Goal: Task Accomplishment & Management: Manage account settings

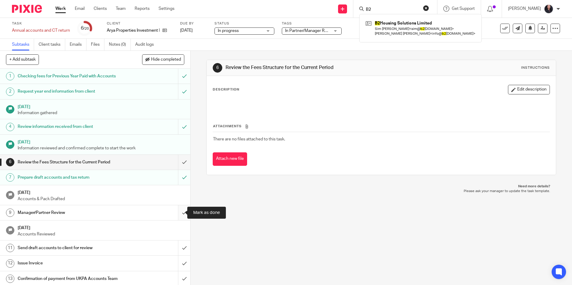
click at [178, 213] on input "submit" at bounding box center [95, 212] width 190 height 15
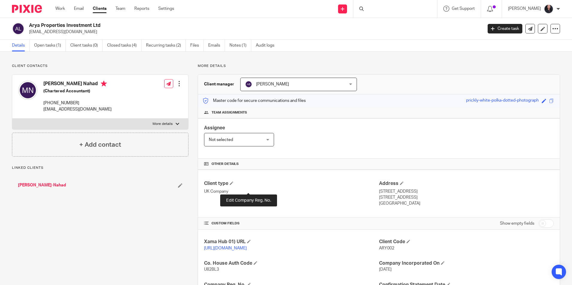
scroll to position [101, 0]
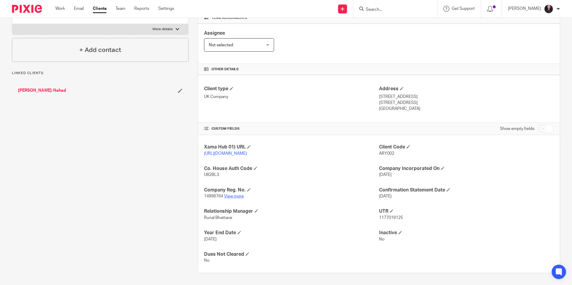
click at [237, 195] on link "View more" at bounding box center [234, 196] width 20 height 4
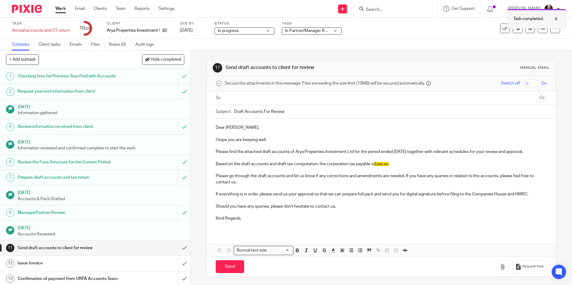
click at [554, 18] on div at bounding box center [551, 18] width 16 height 7
click at [540, 28] on icon at bounding box center [542, 28] width 4 height 4
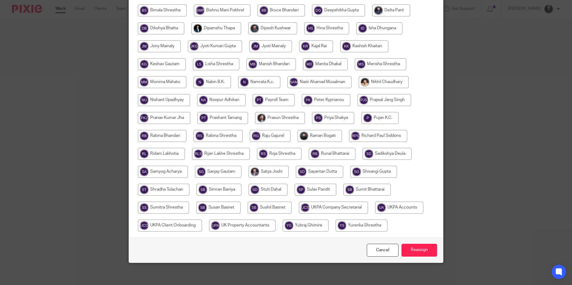
scroll to position [178, 0]
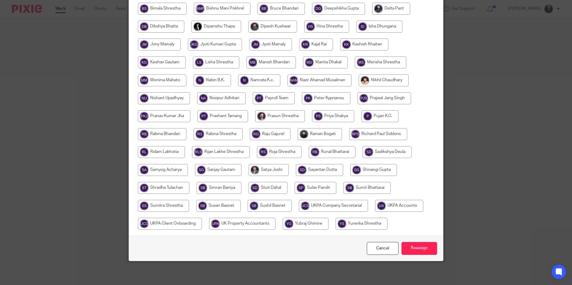
click at [371, 222] on input "radio" at bounding box center [361, 224] width 52 height 12
radio input "true"
click at [412, 248] on input "Reassign" at bounding box center [419, 248] width 36 height 13
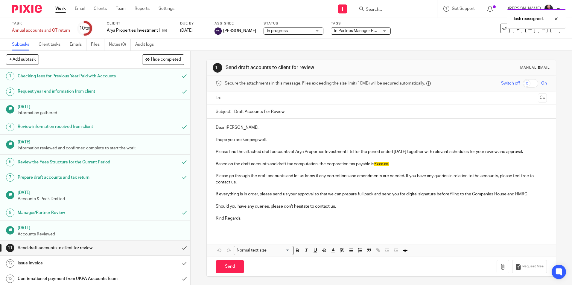
click at [24, 7] on img at bounding box center [27, 9] width 30 height 8
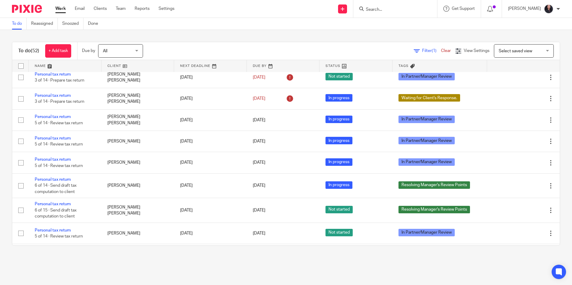
scroll to position [867, 0]
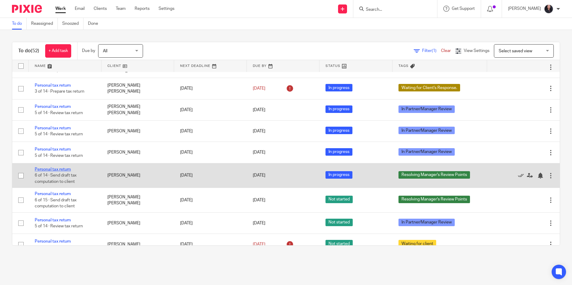
click at [62, 172] on link "Personal tax return" at bounding box center [53, 169] width 36 height 4
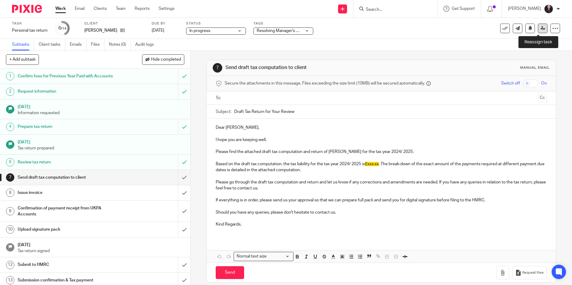
click at [540, 28] on icon at bounding box center [542, 28] width 4 height 4
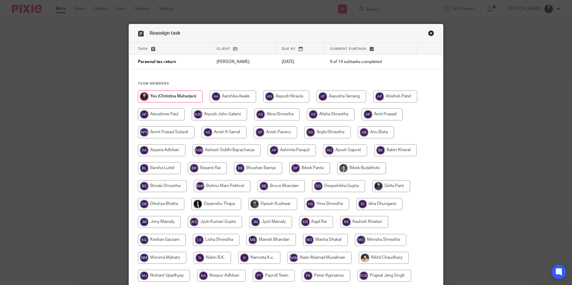
click at [232, 98] on input "radio" at bounding box center [233, 97] width 46 height 12
radio input "true"
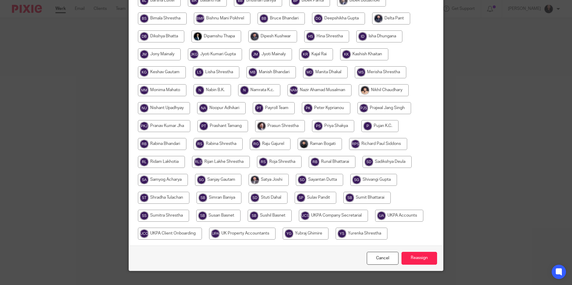
scroll to position [178, 0]
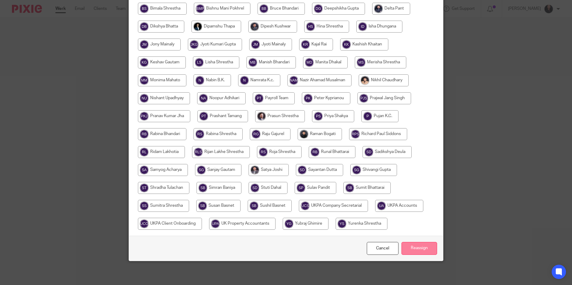
click at [413, 251] on input "Reassign" at bounding box center [419, 248] width 36 height 13
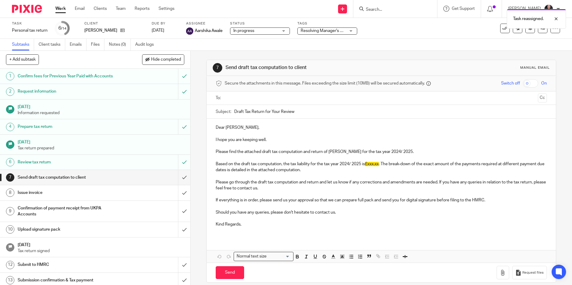
click at [27, 12] on img at bounding box center [27, 9] width 30 height 8
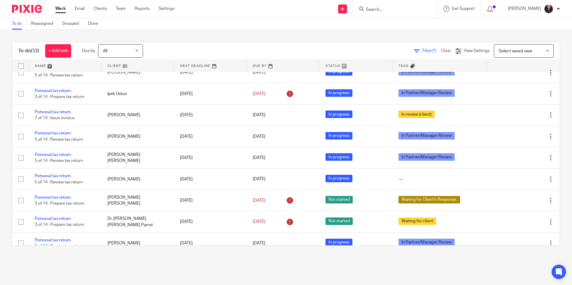
scroll to position [598, 0]
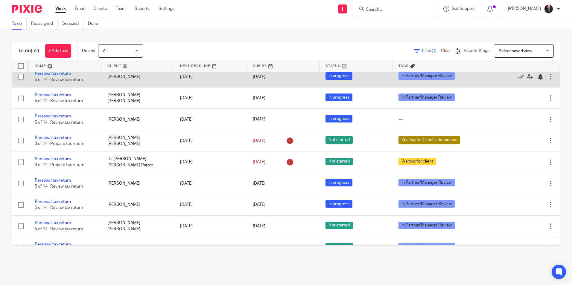
click at [55, 76] on link "Personal tax return" at bounding box center [53, 73] width 36 height 4
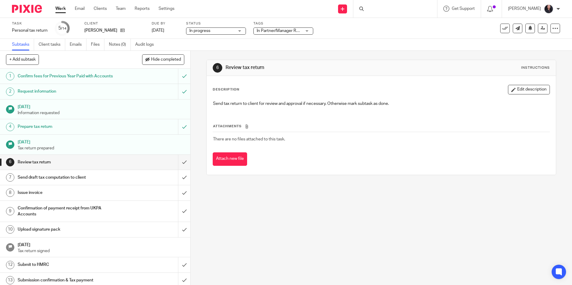
click at [152, 45] on link "Audit logs" at bounding box center [146, 45] width 23 height 12
